Goal: Register for event/course

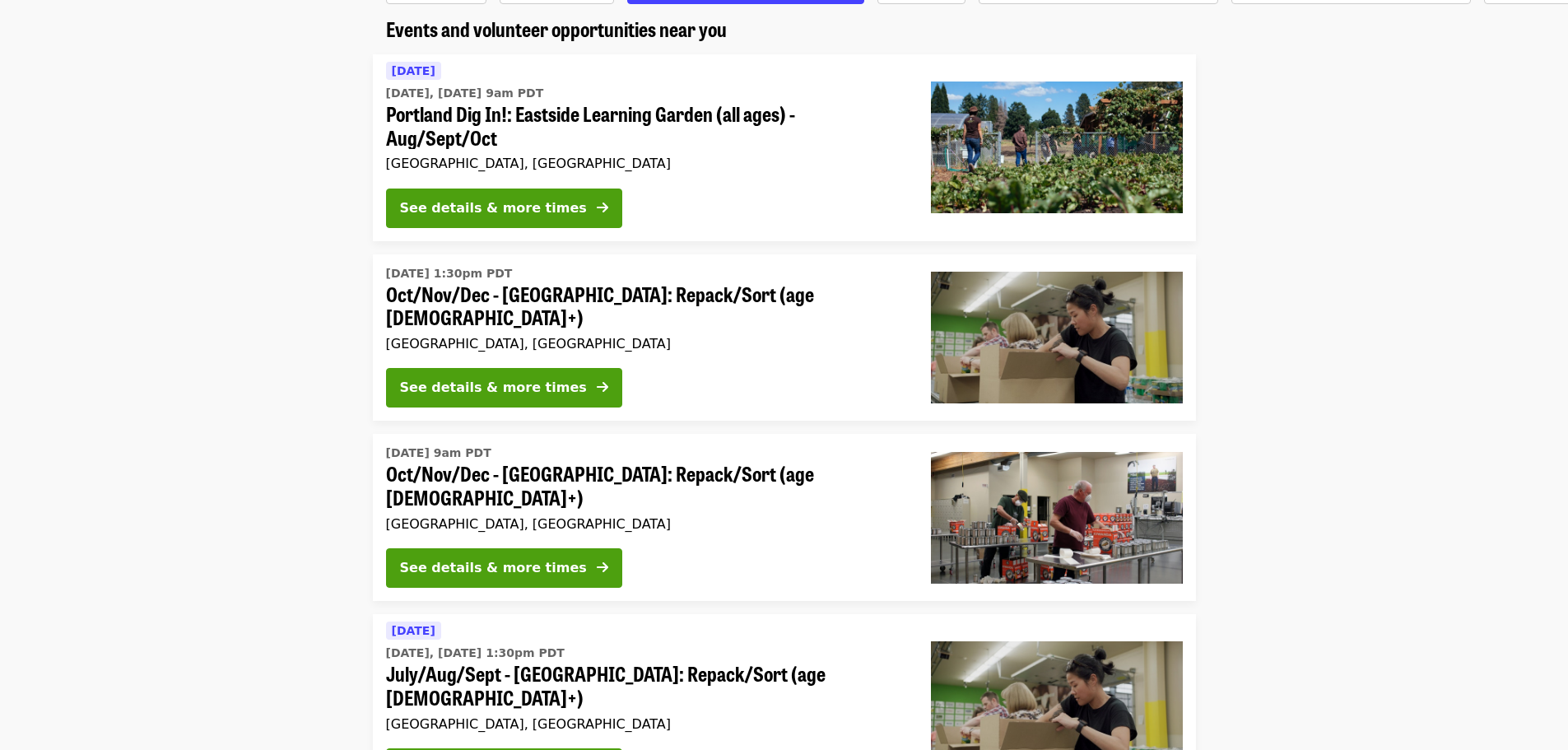
scroll to position [82, 0]
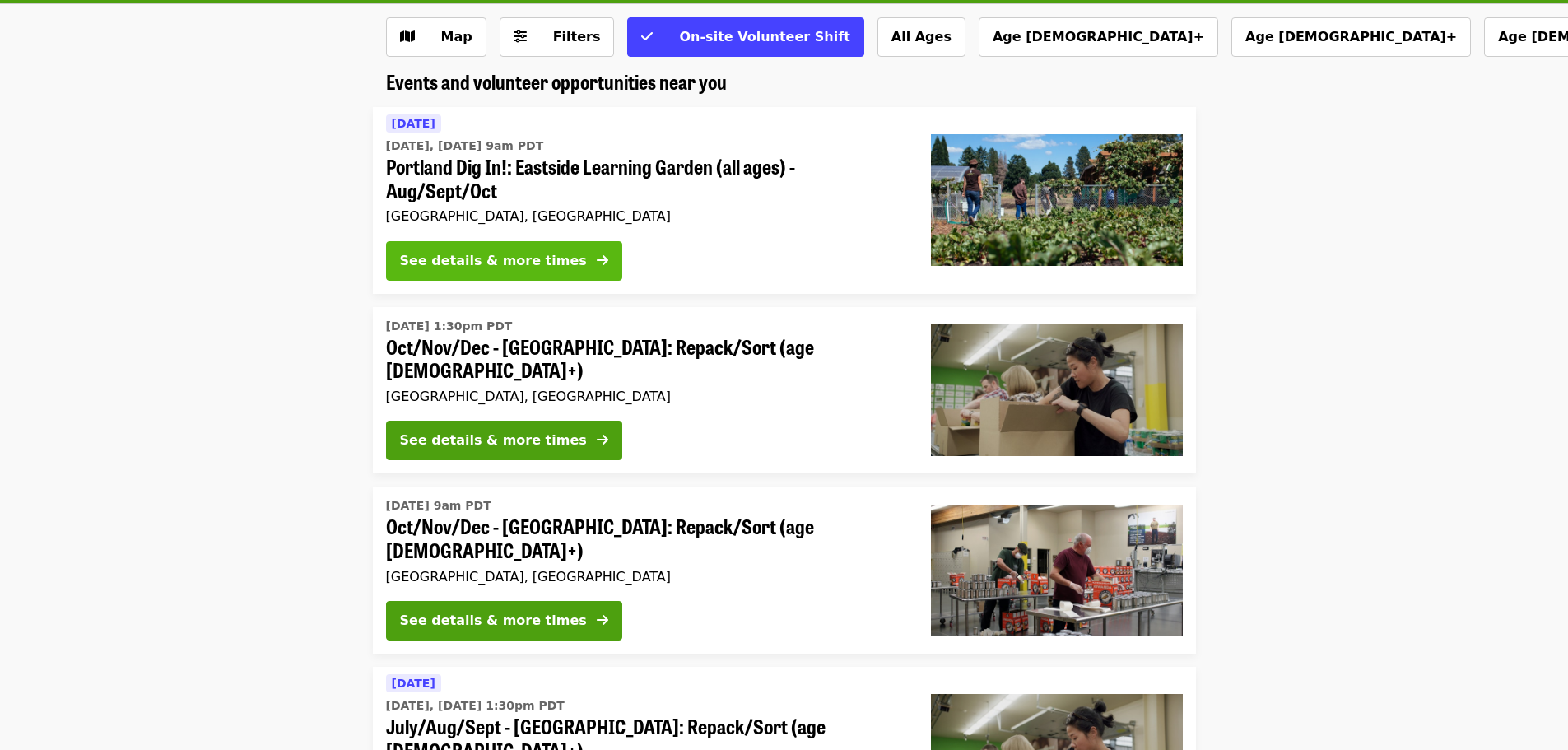
click at [497, 266] on div "See details & more times" at bounding box center [494, 261] width 187 height 20
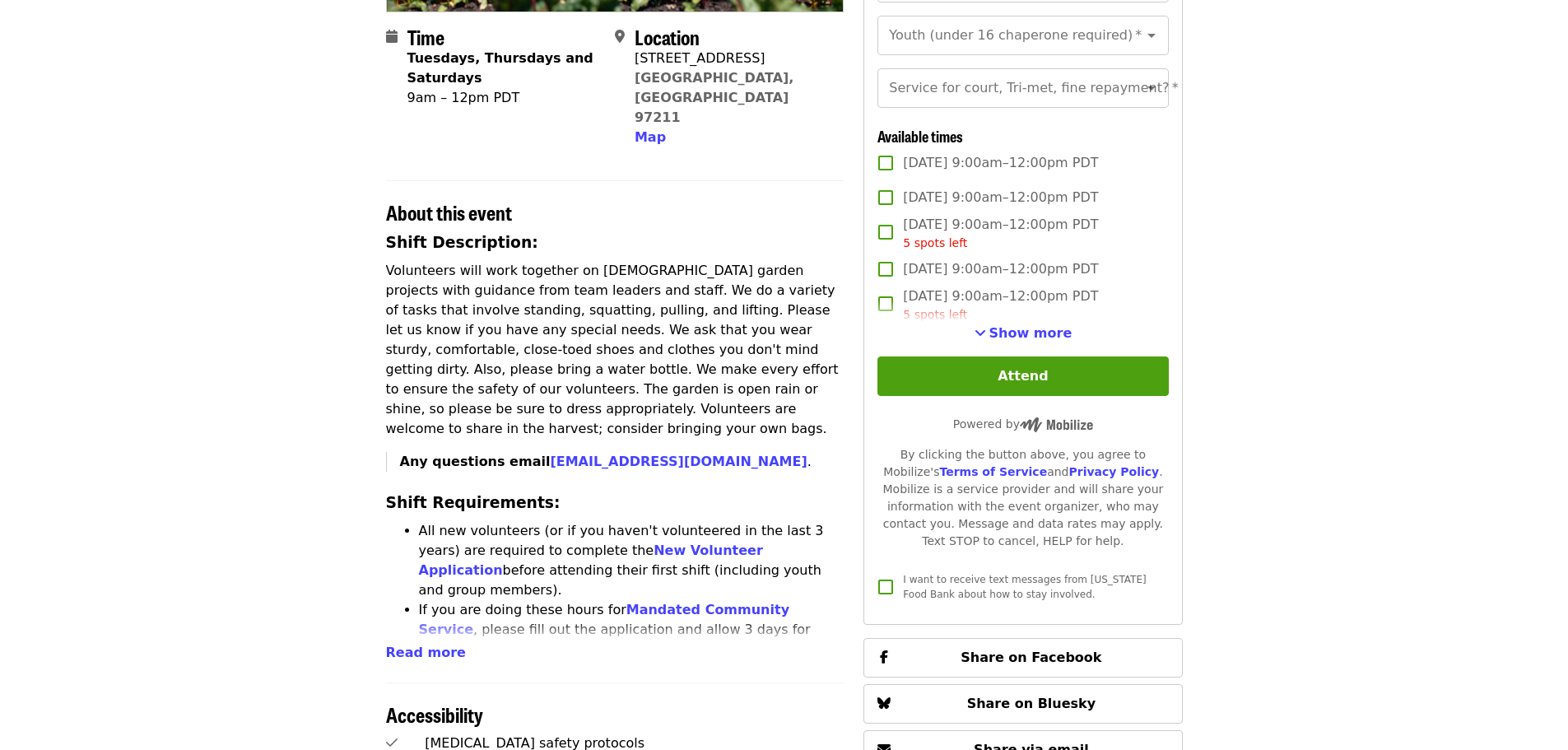
scroll to position [412, 0]
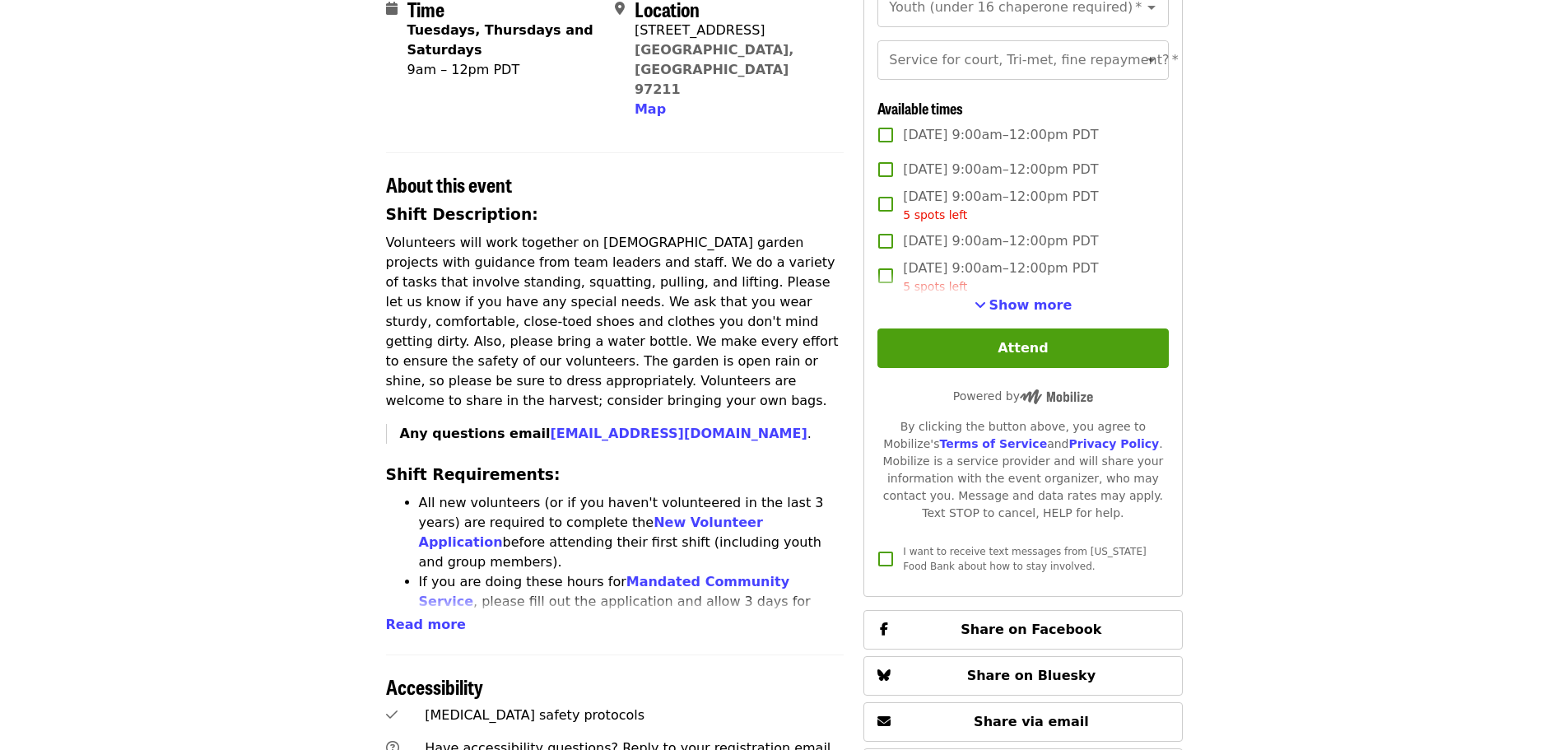
click at [405, 599] on div "Time Tuesdays, Thursdays and Saturdays 9am – 12pm PDT Location [STREET_ADDRESS]…" at bounding box center [615, 475] width 458 height 1464
click at [410, 617] on span "Read more" at bounding box center [426, 625] width 80 height 15
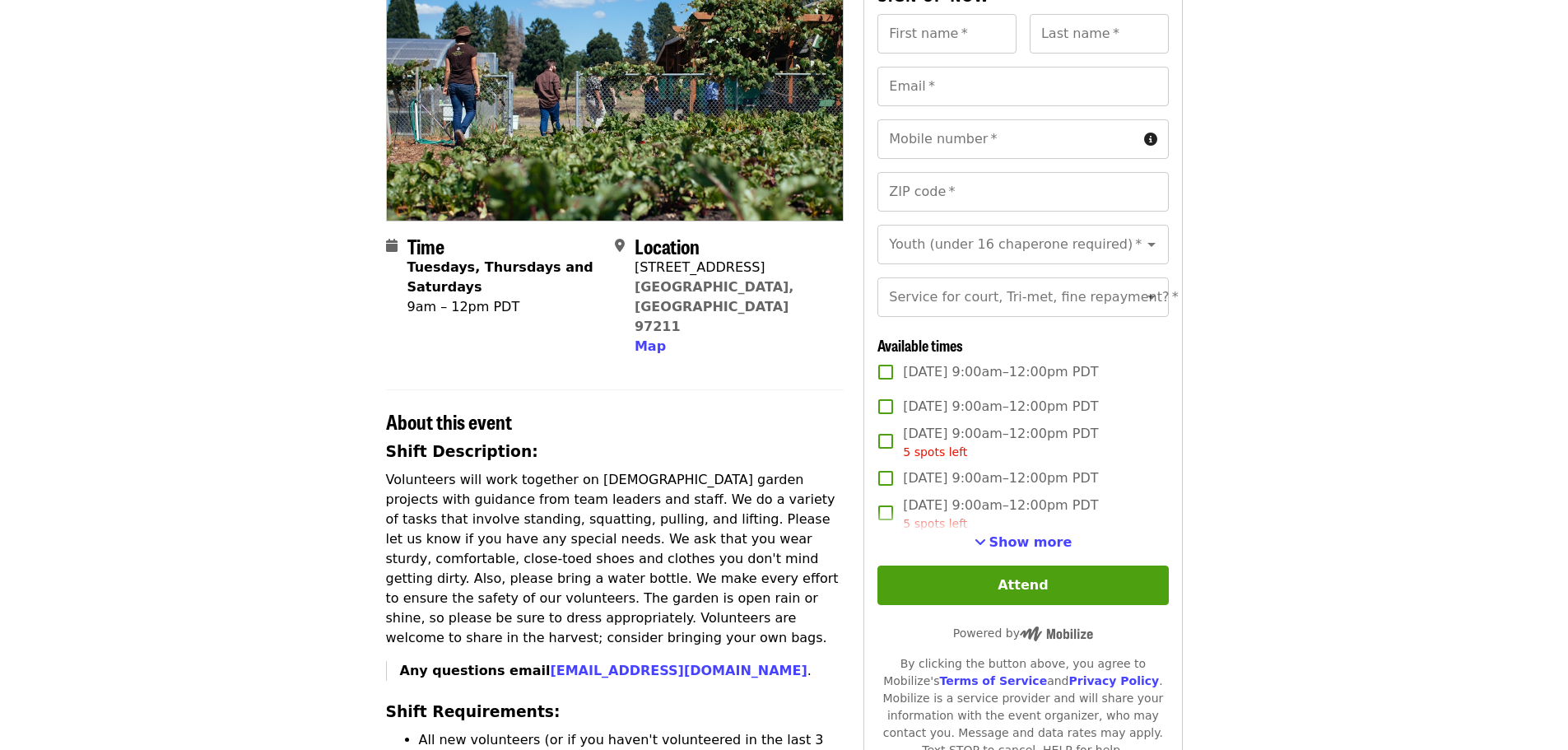
scroll to position [164, 0]
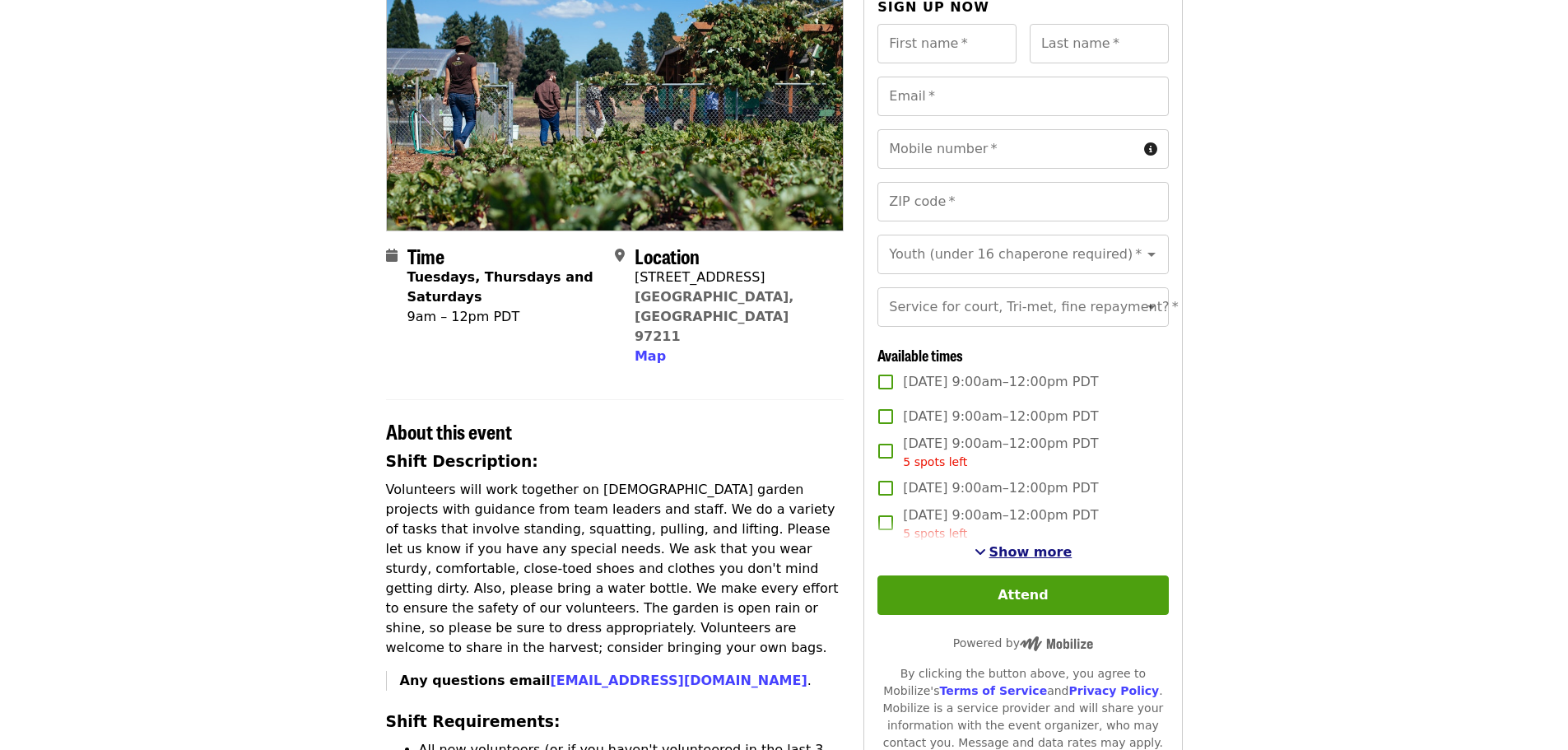
click at [996, 560] on span "Show more" at bounding box center [1030, 552] width 83 height 15
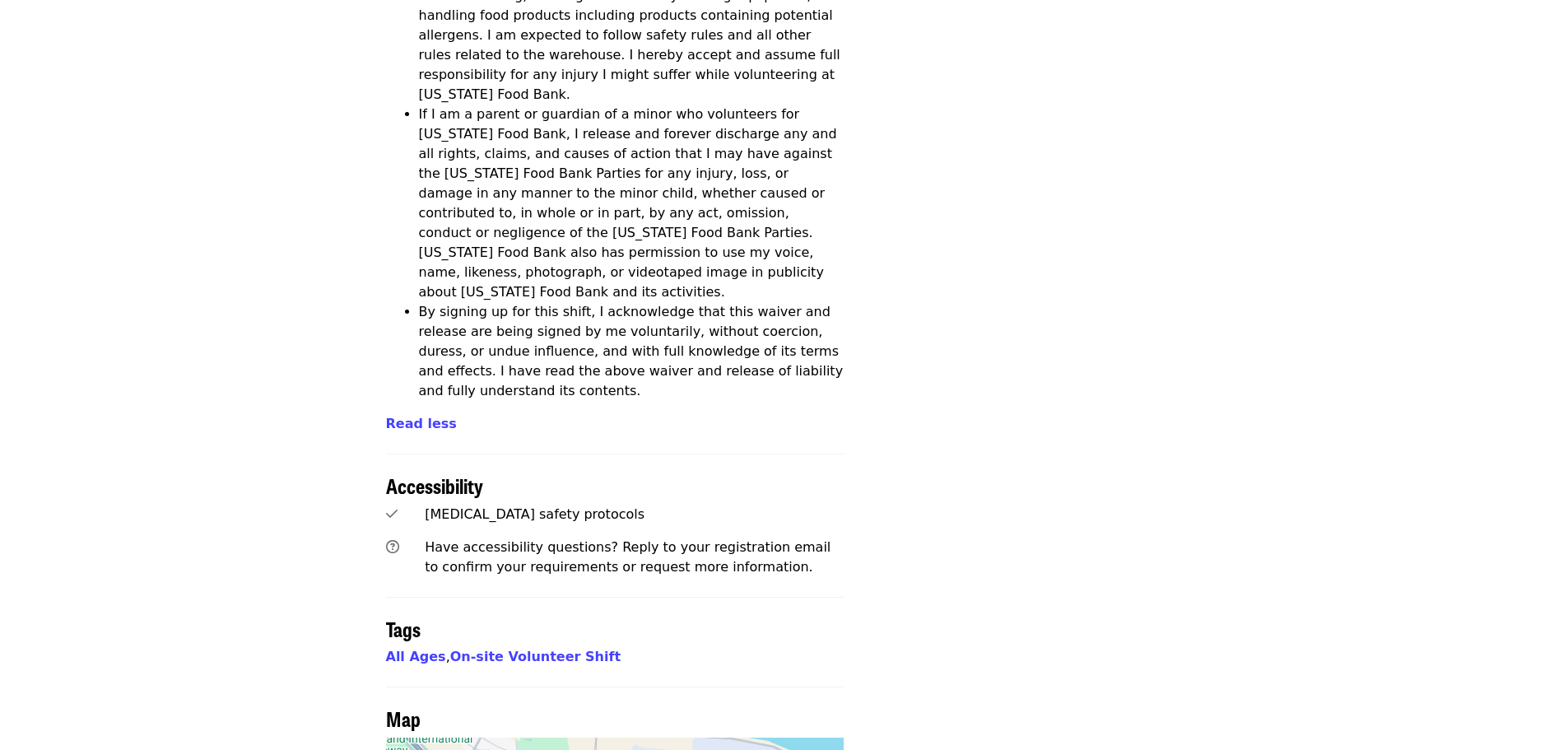
scroll to position [2948, 0]
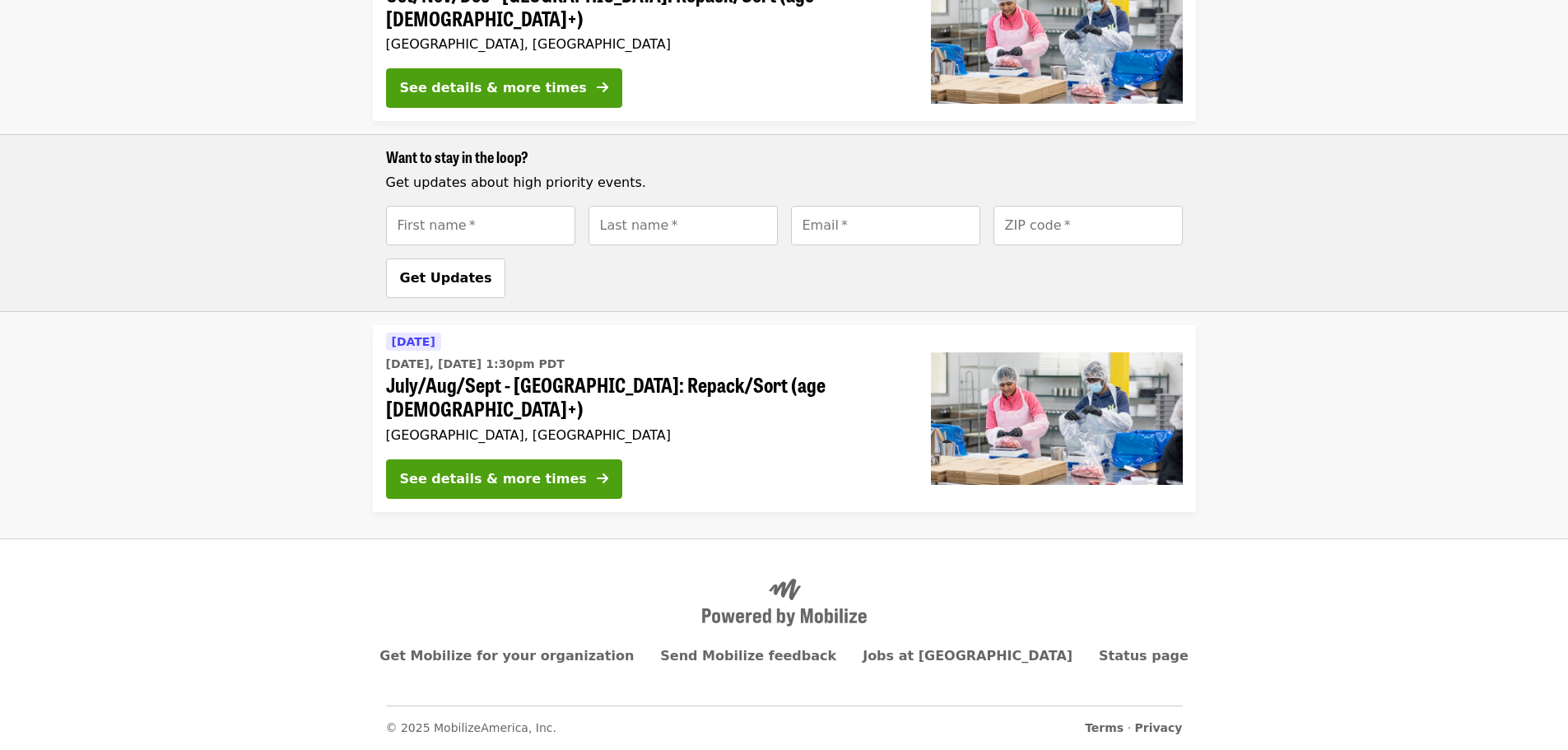
scroll to position [82, 0]
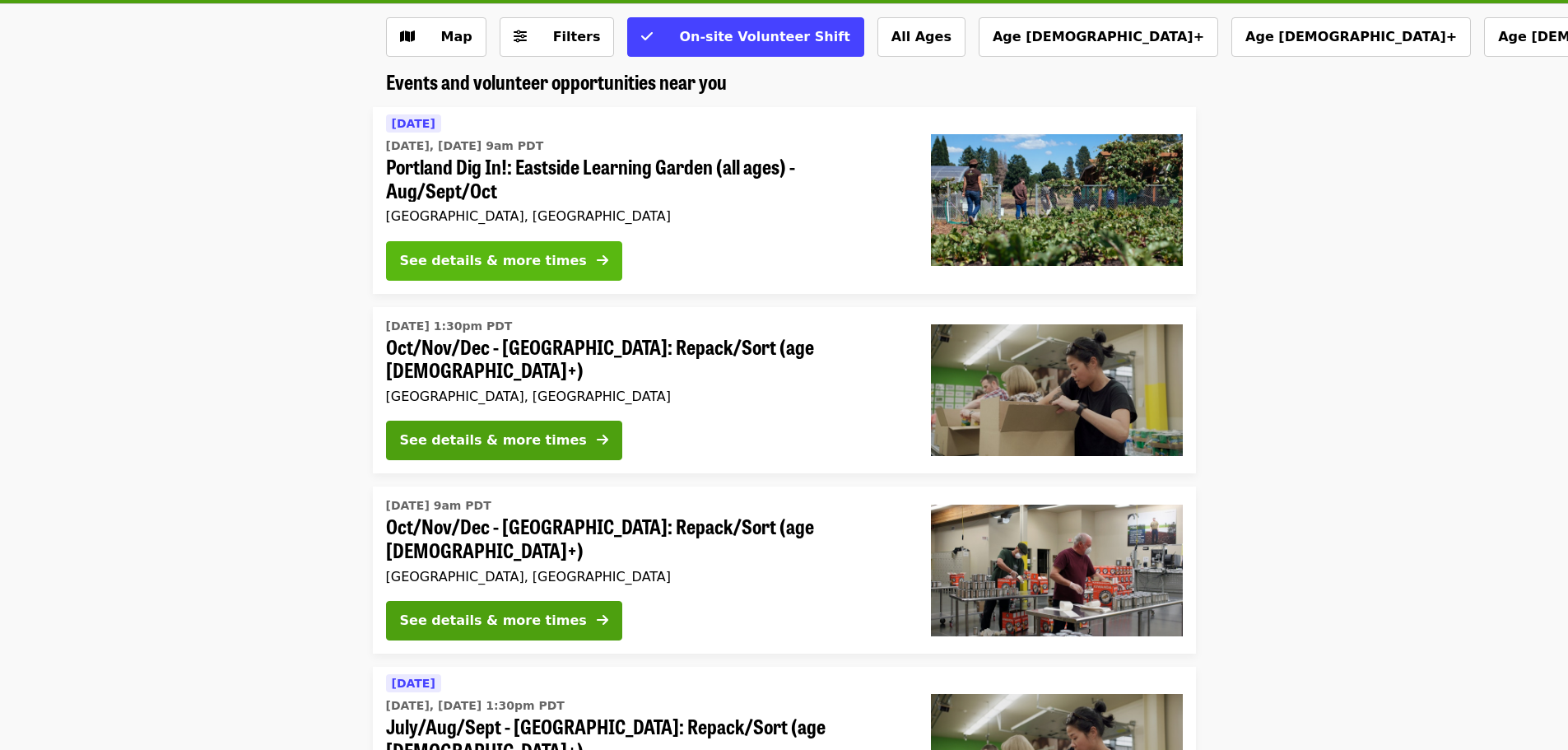
click at [516, 268] on div "See details & more times" at bounding box center [494, 261] width 187 height 20
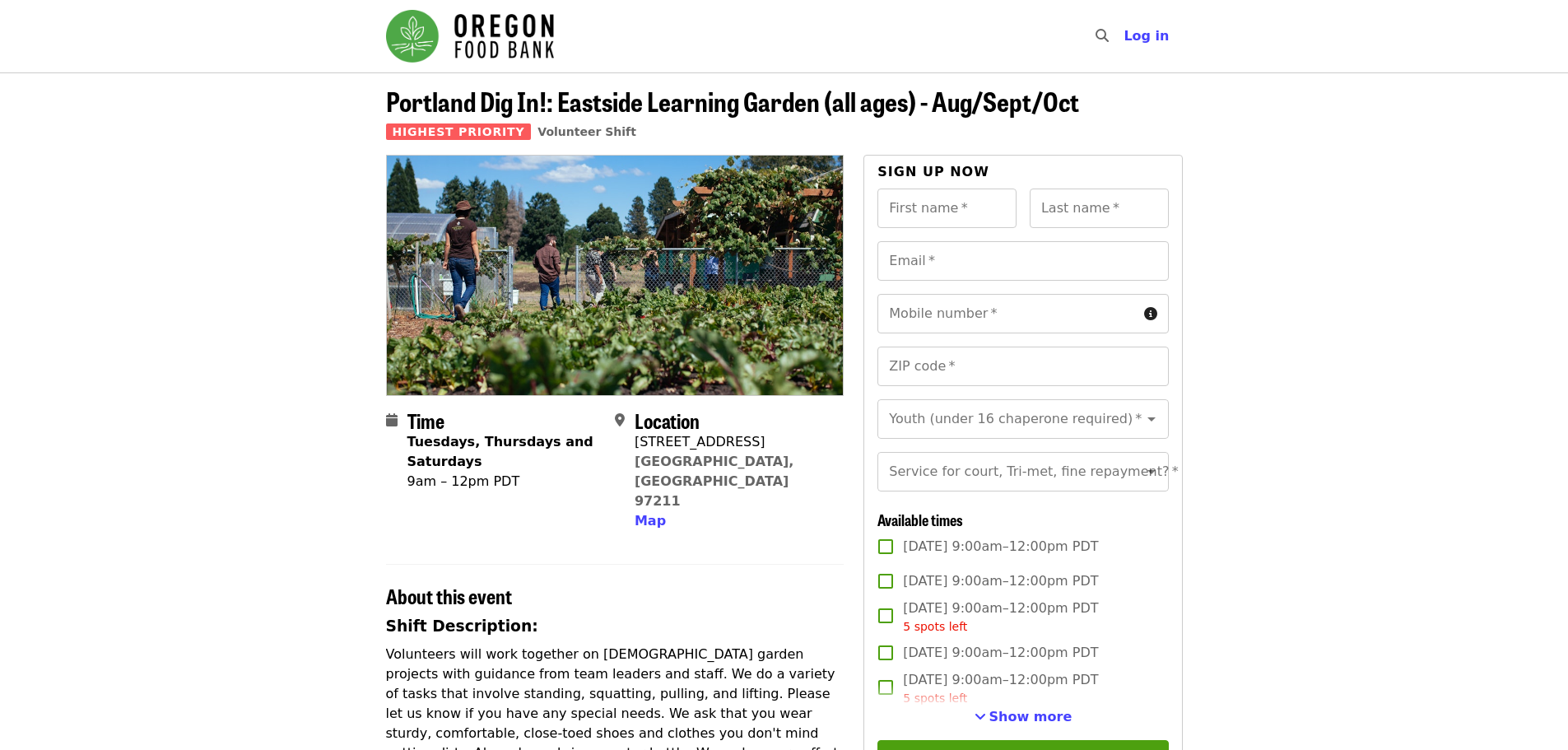
click at [637, 443] on div "[STREET_ADDRESS]" at bounding box center [732, 442] width 196 height 20
click at [646, 513] on span "Map" at bounding box center [650, 521] width 32 height 15
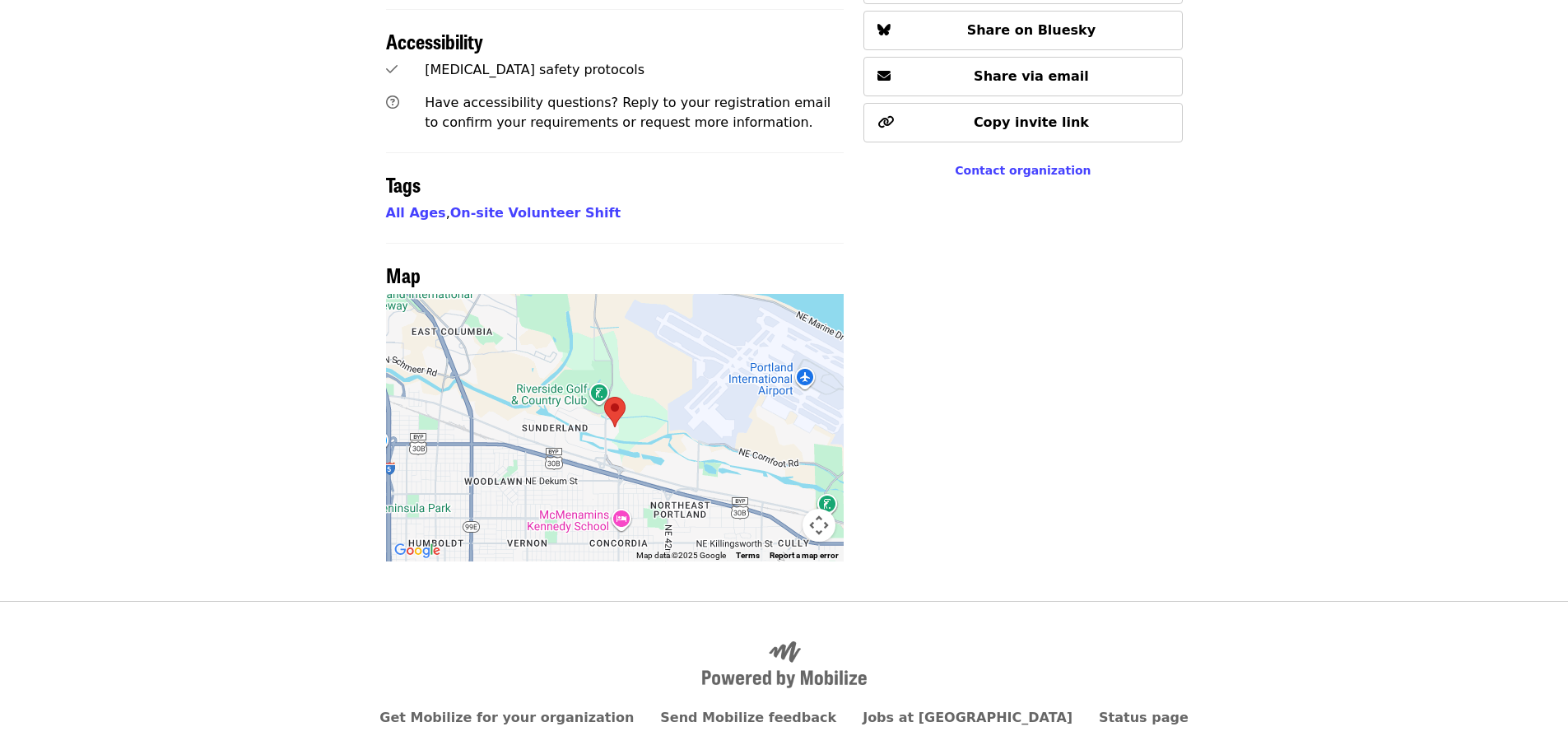
scroll to position [1080, 0]
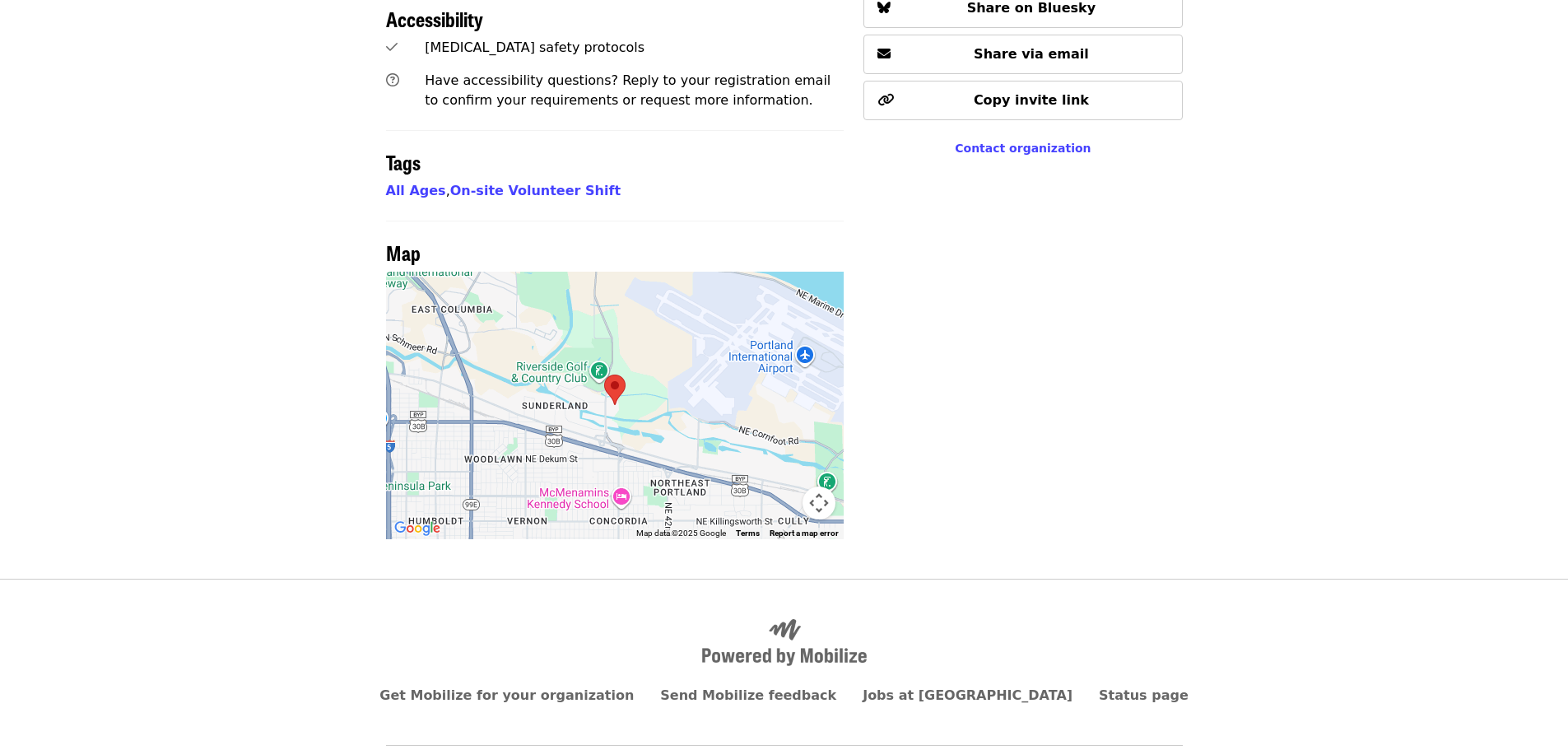
drag, startPoint x: 446, startPoint y: 413, endPoint x: 584, endPoint y: 439, distance: 140.4
click at [584, 439] on div at bounding box center [615, 405] width 458 height 268
click at [656, 378] on div at bounding box center [615, 405] width 458 height 268
click at [818, 486] on button "Map camera controls" at bounding box center [818, 503] width 32 height 32
click at [777, 486] on button "Zoom out" at bounding box center [777, 503] width 32 height 32
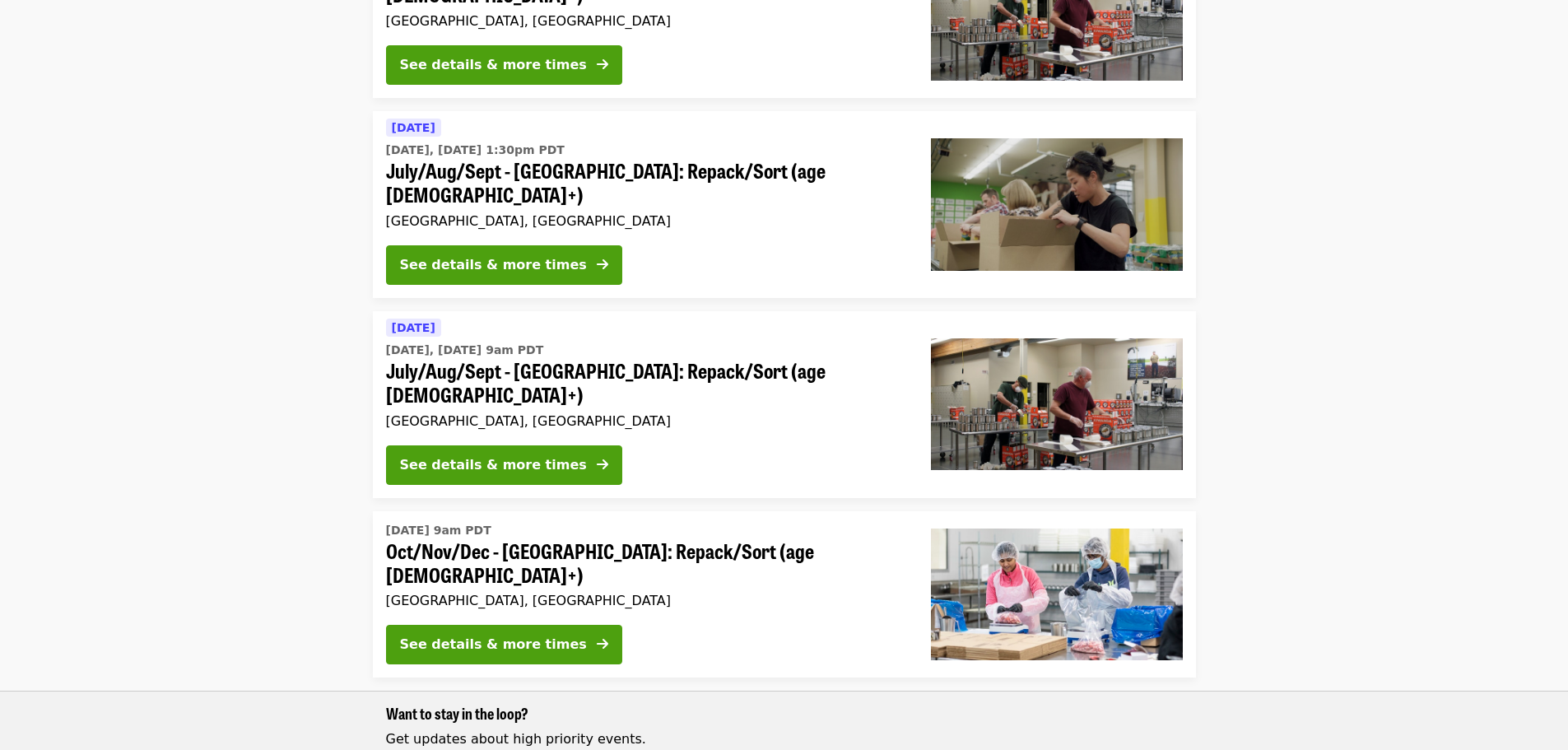
scroll to position [659, 0]
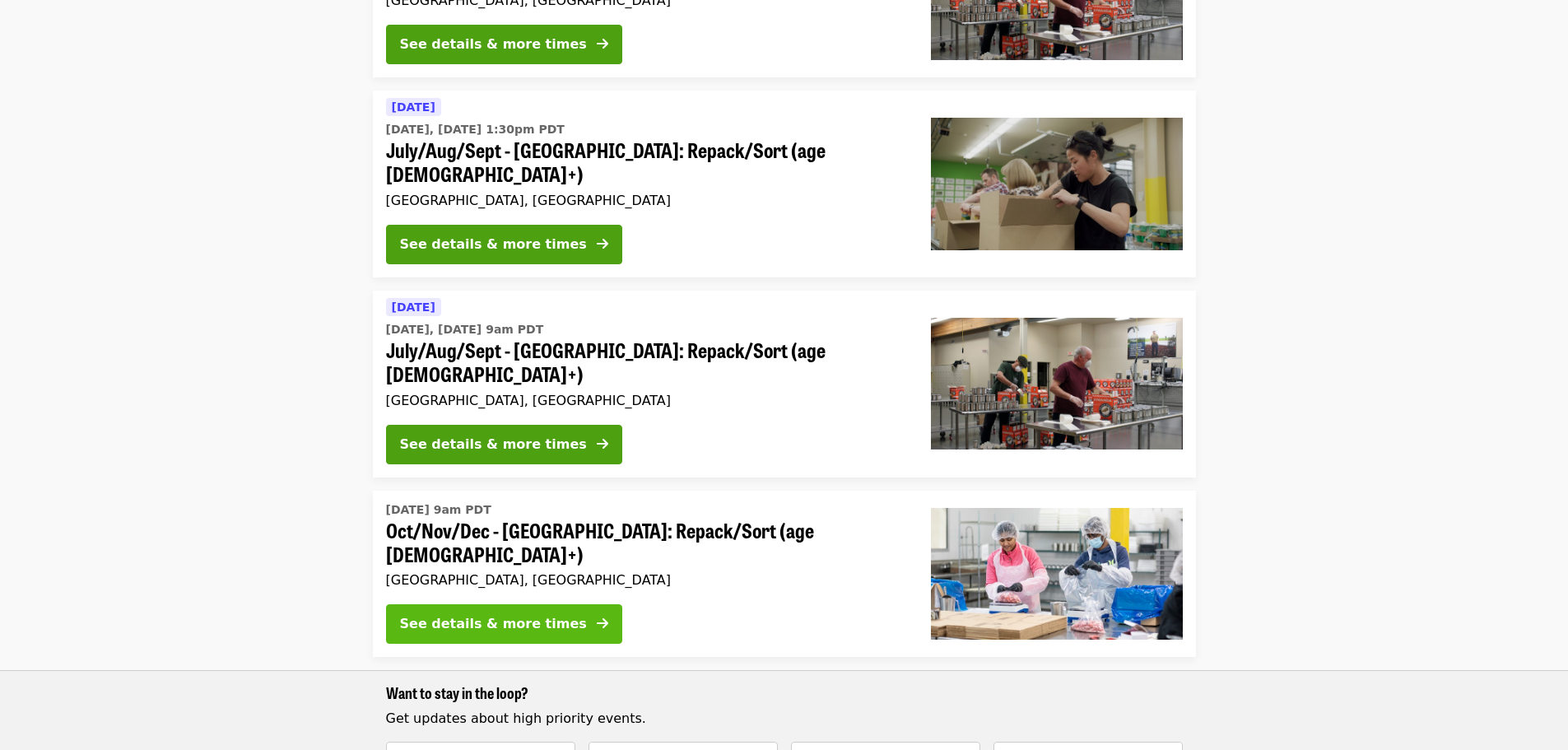
click at [531, 605] on button "See details & more times" at bounding box center [503, 624] width 236 height 39
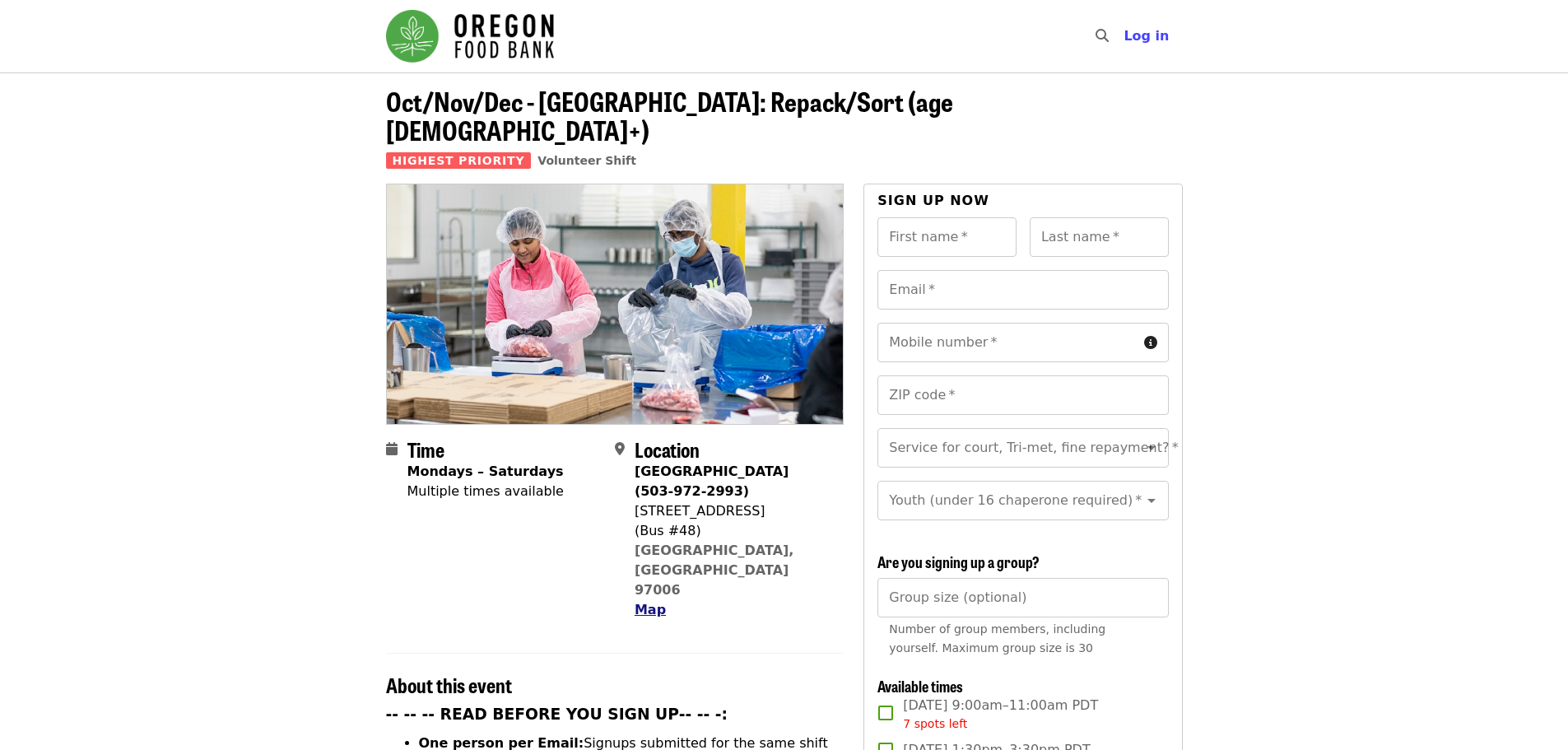
click at [645, 602] on span "Map" at bounding box center [650, 610] width 32 height 15
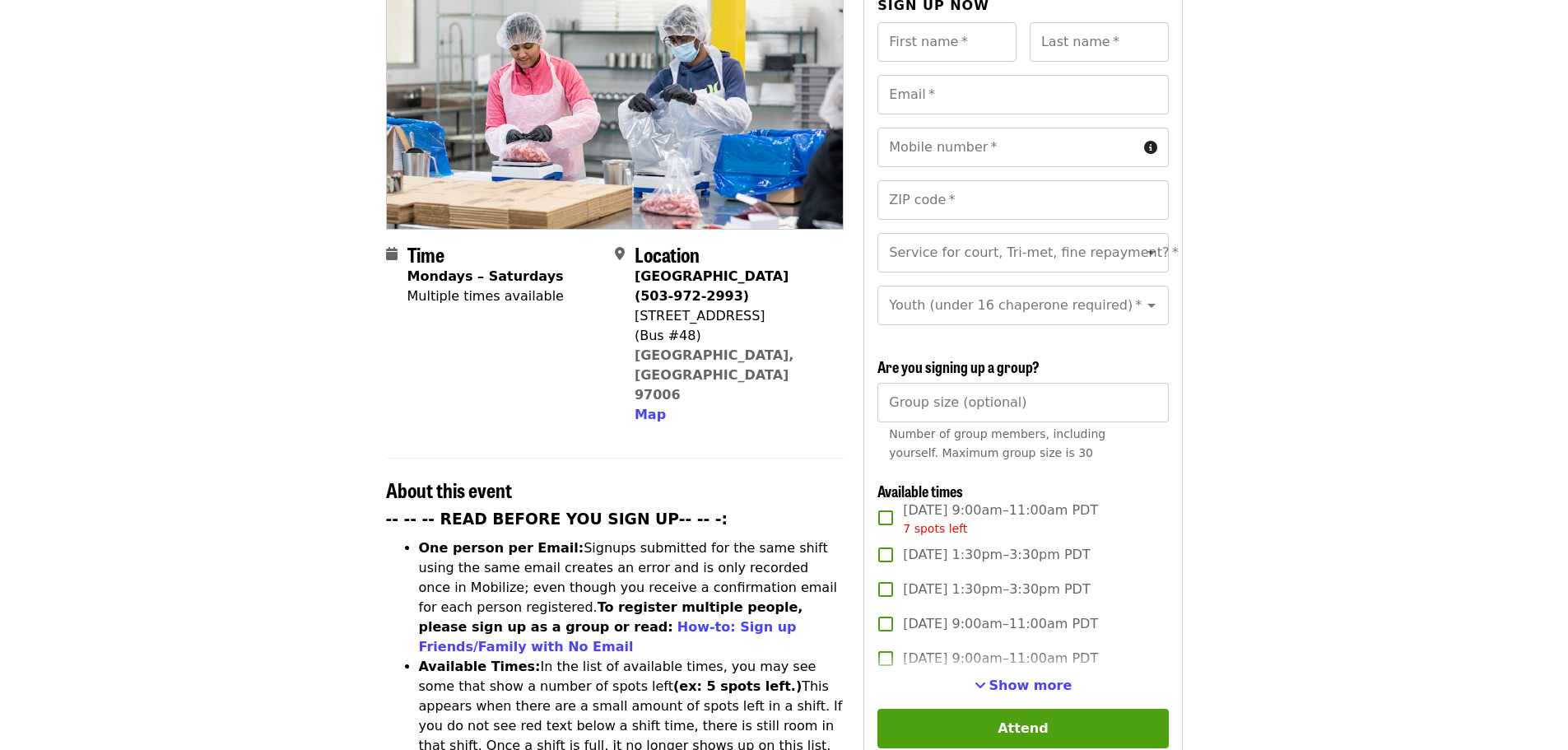
scroll to position [224, 0]
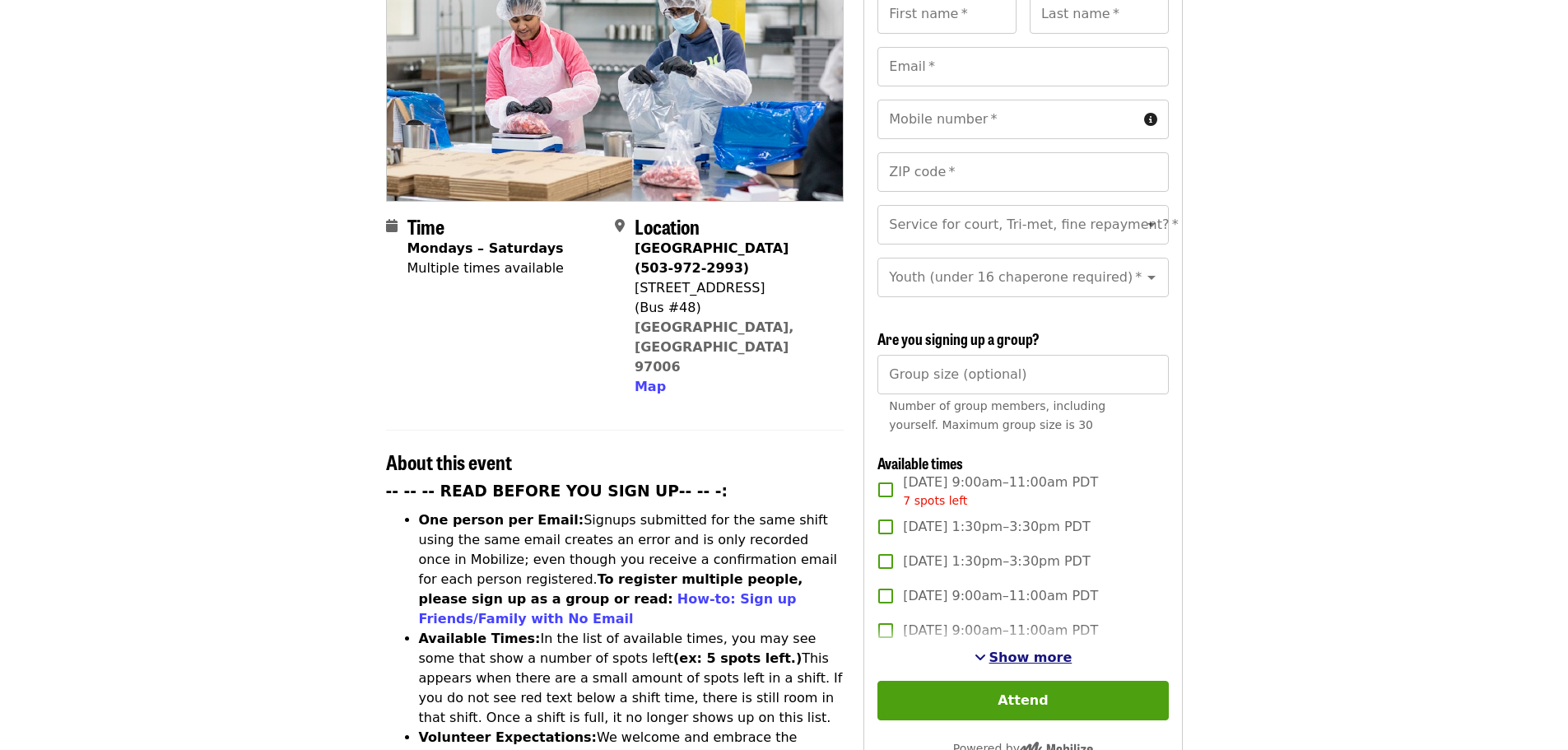
click at [1042, 653] on span "Show more" at bounding box center [1030, 657] width 83 height 15
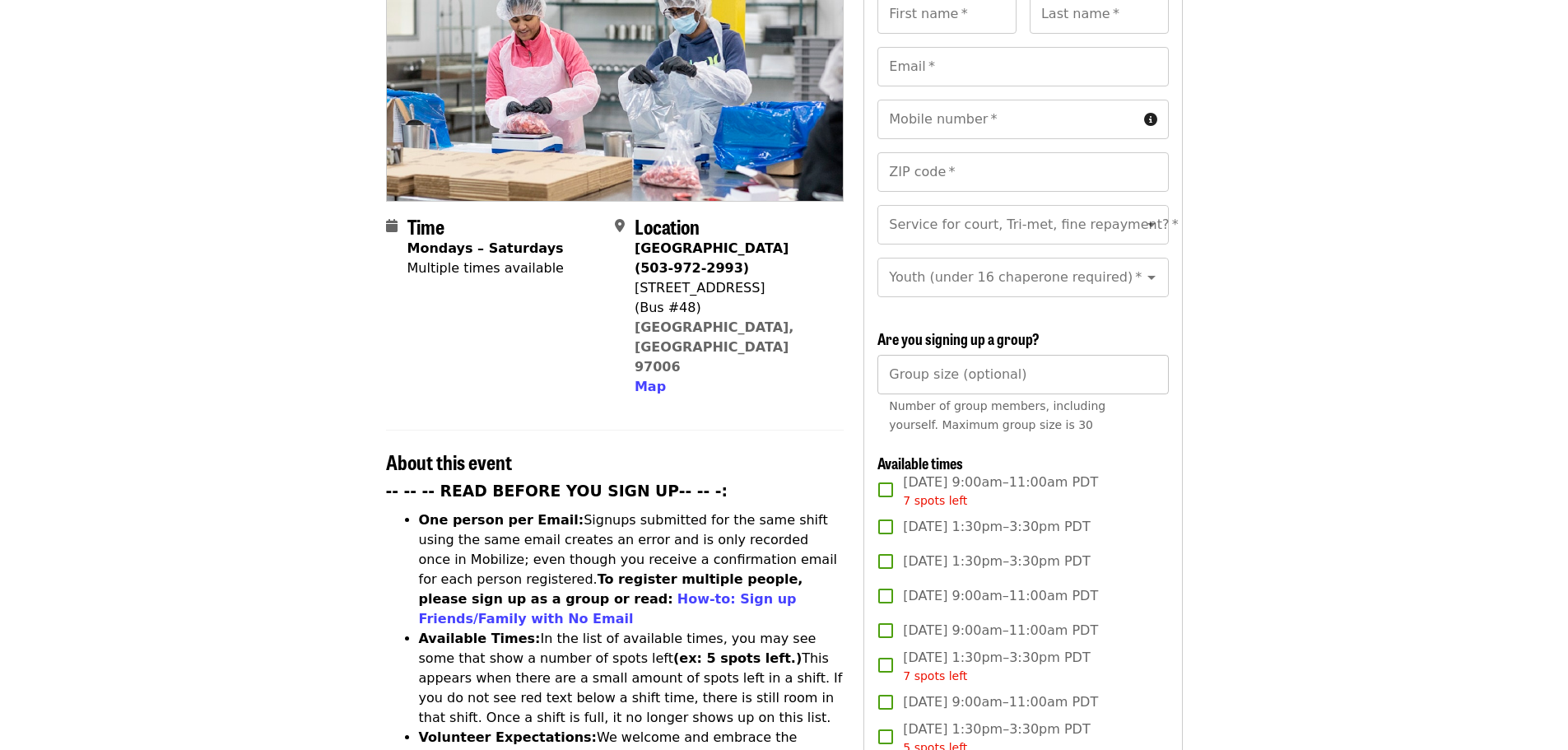
scroll to position [140, 0]
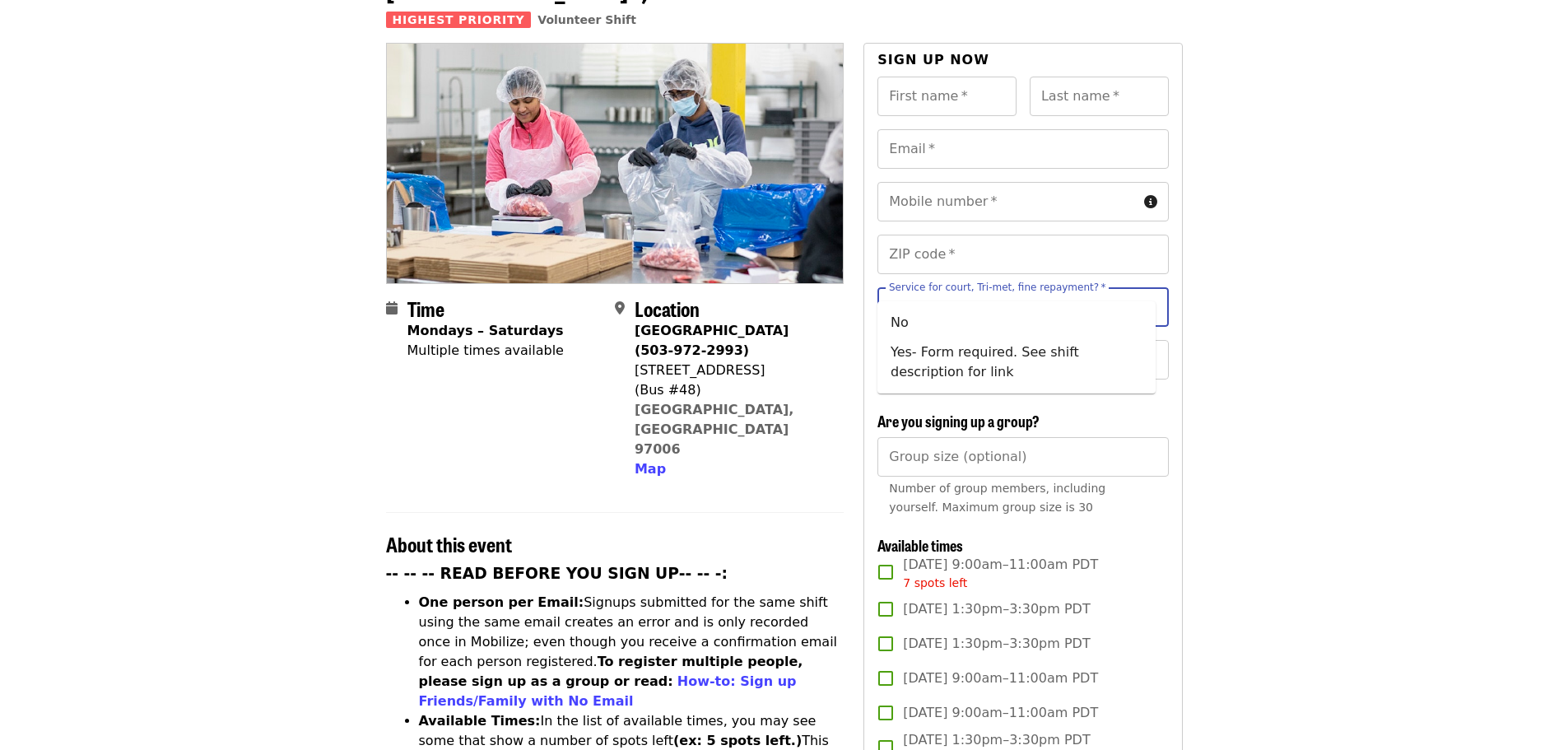
click at [1088, 291] on input "Service for court, Tri-met, fine repayment?   *" at bounding box center [1003, 307] width 223 height 32
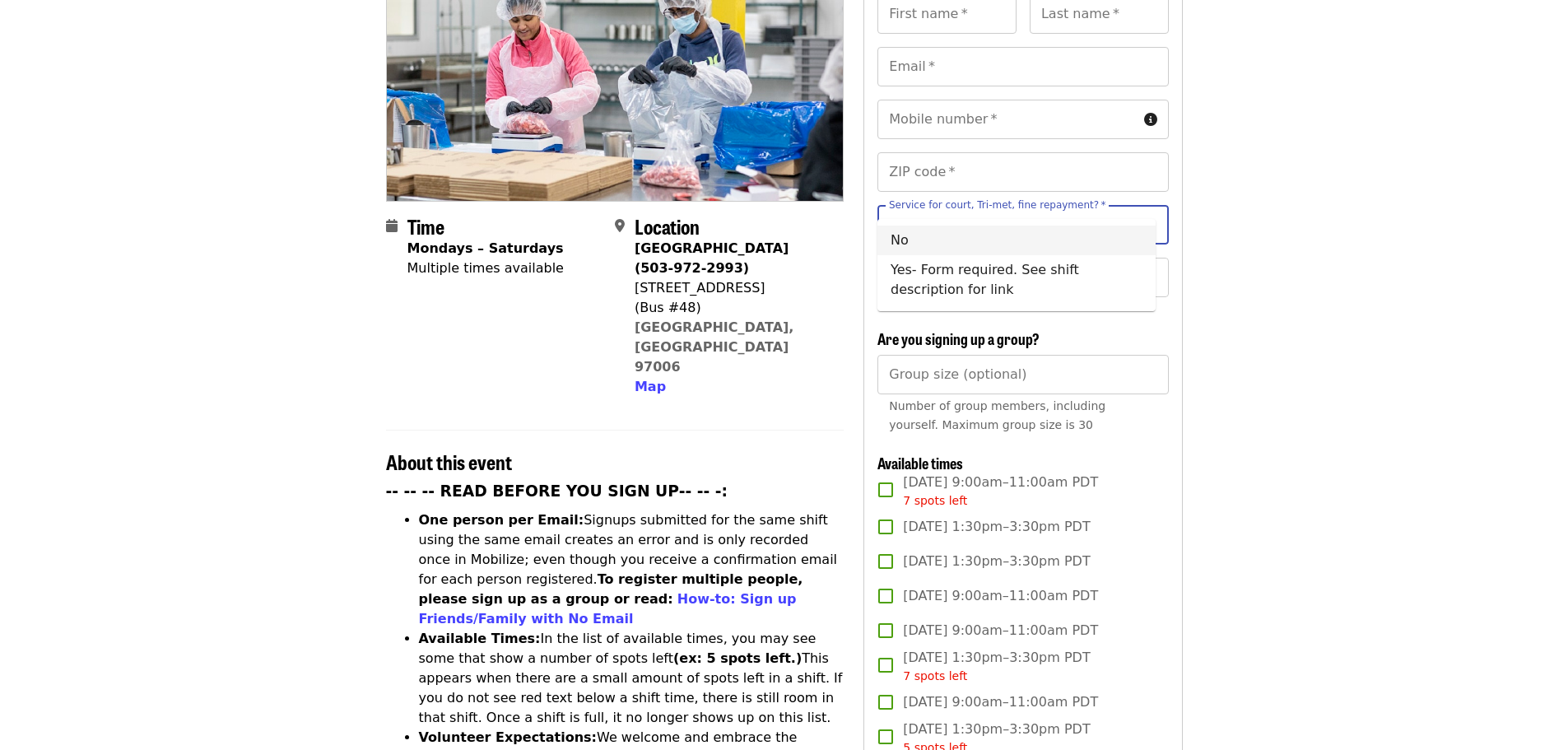
click at [1108, 168] on div "Mobile number   * Mobile number * ZIP code   * ZIP code *" at bounding box center [1023, 152] width 290 height 105
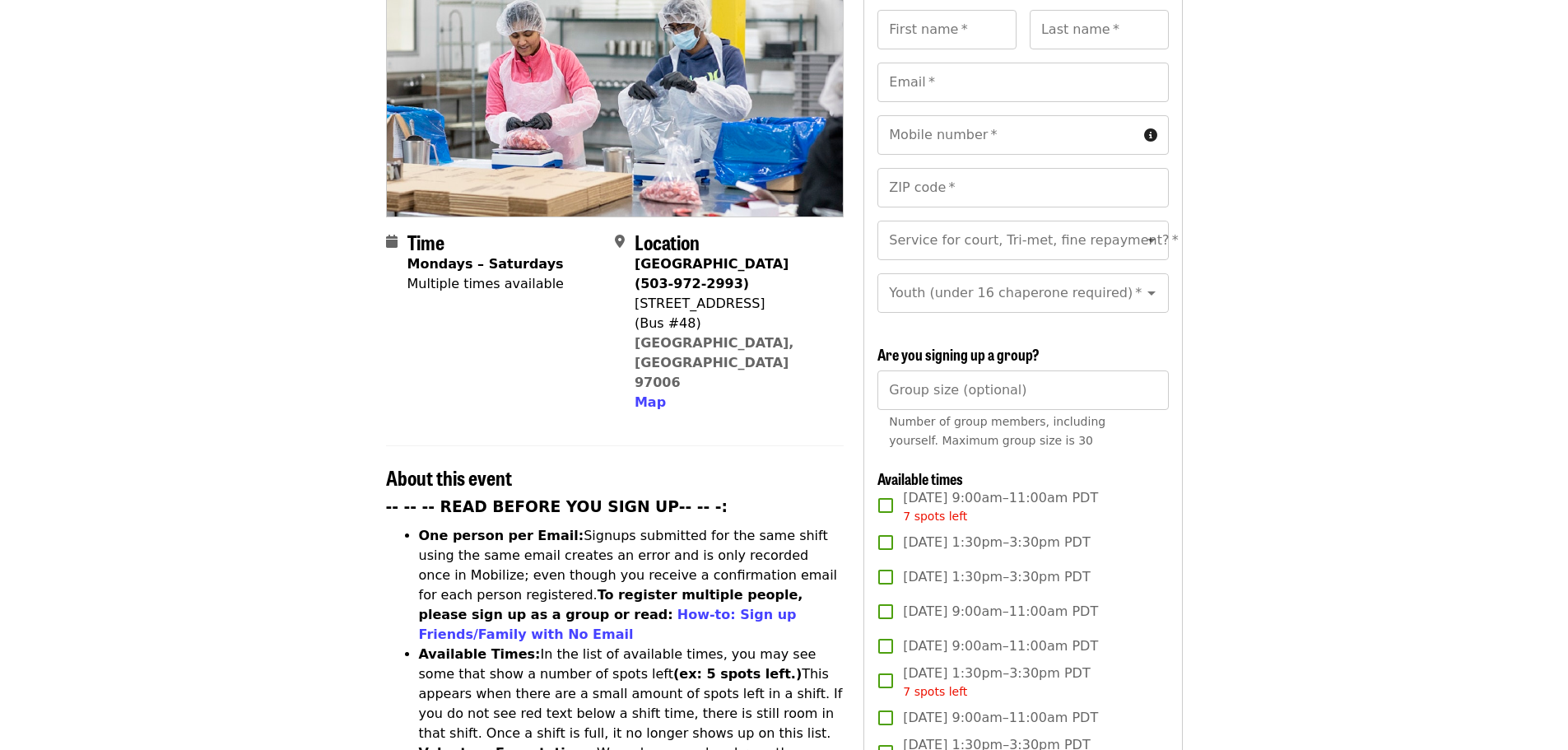
scroll to position [247, 0]
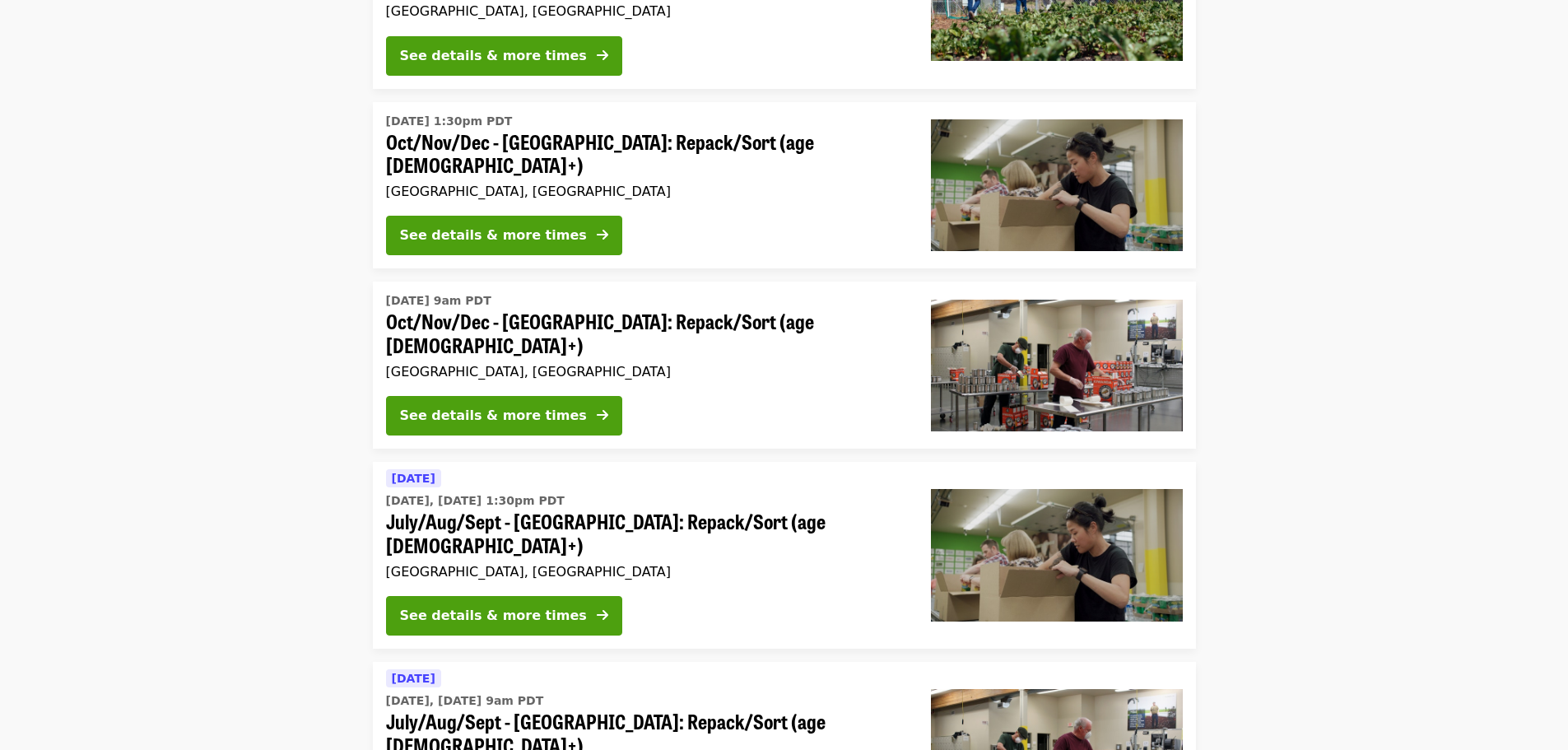
scroll to position [247, 0]
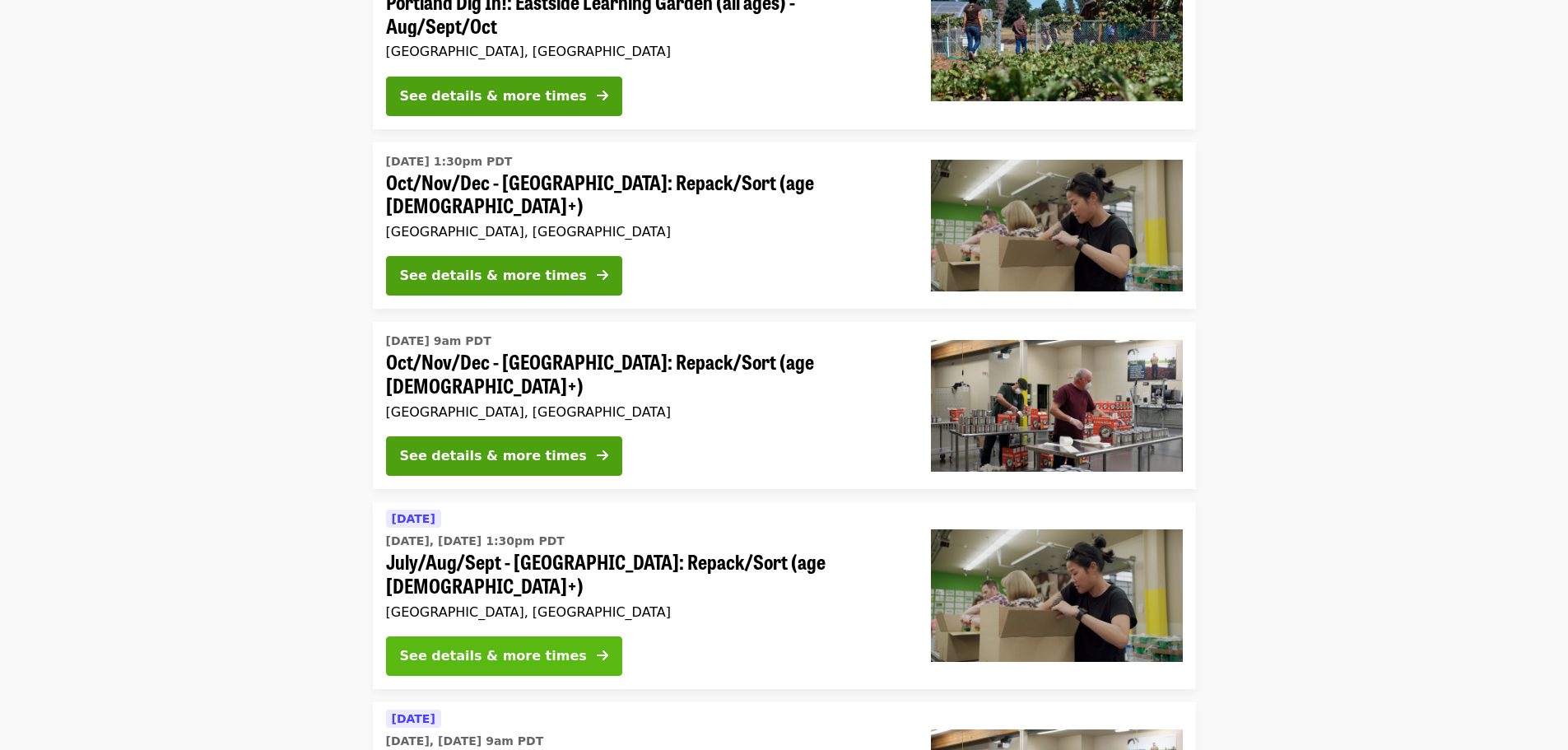
click at [522, 636] on button "See details & more times" at bounding box center [503, 655] width 236 height 39
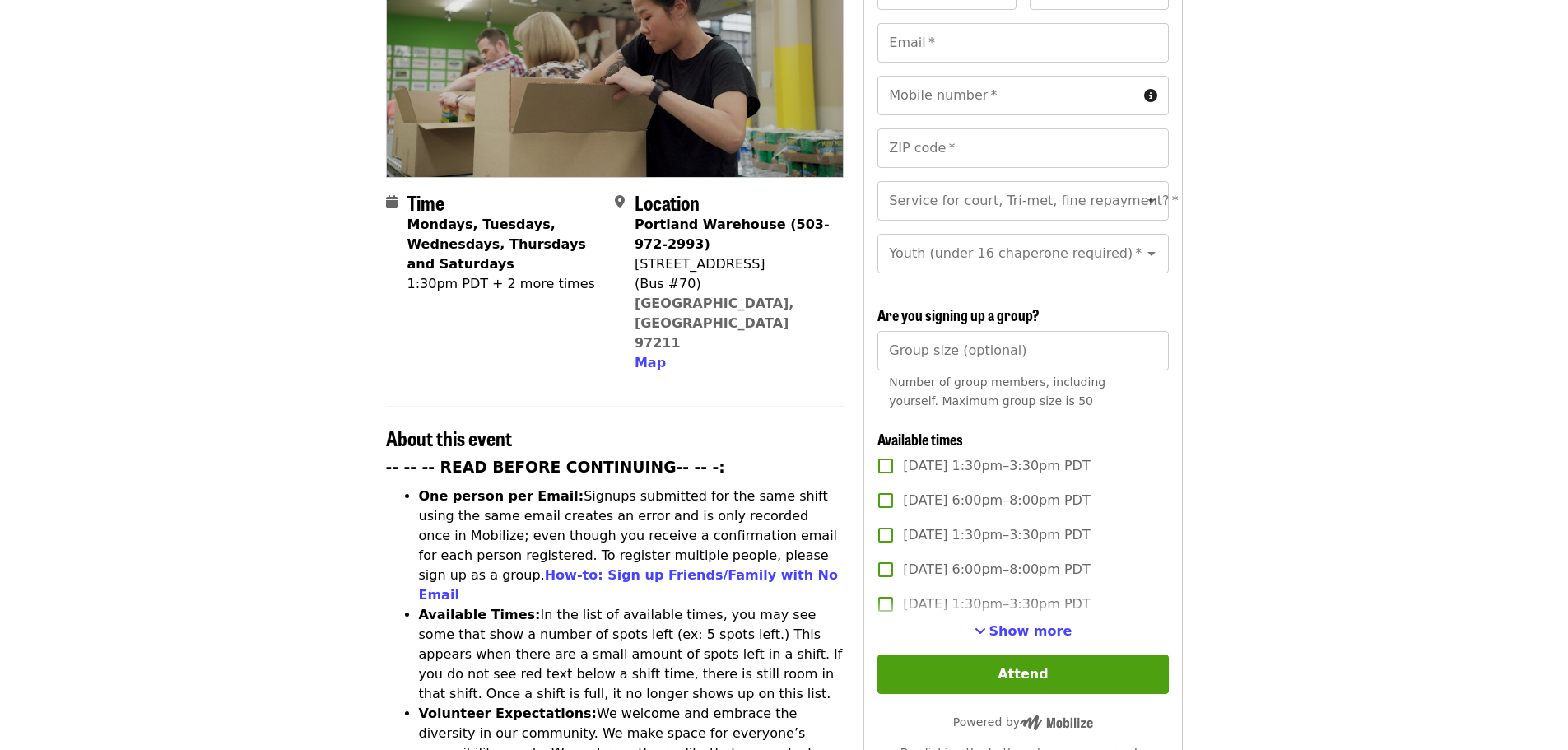
scroll to position [330, 0]
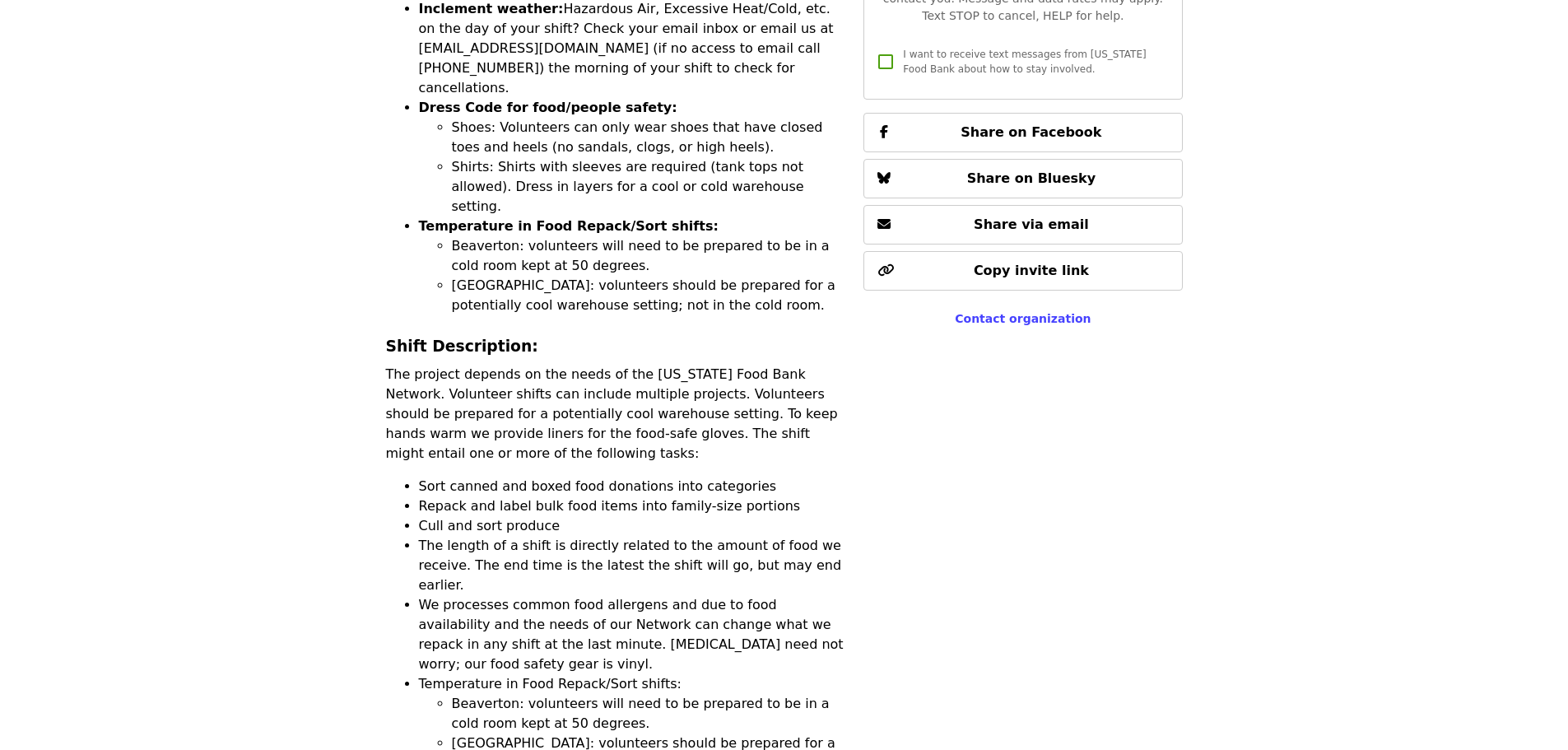
scroll to position [1153, 0]
